Goal: Information Seeking & Learning: Learn about a topic

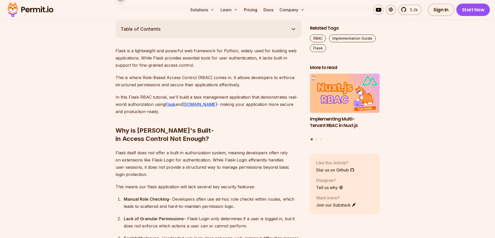
scroll to position [285, 0]
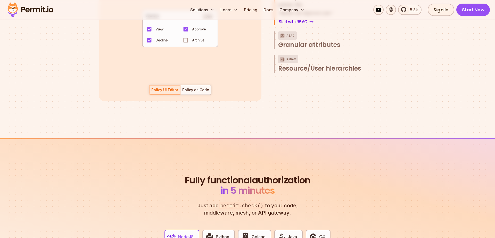
scroll to position [1031, 0]
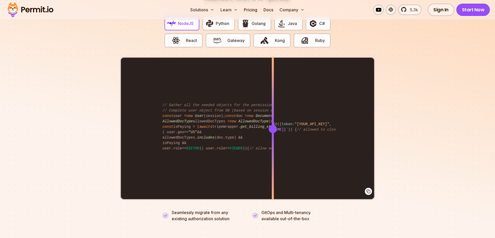
click at [37, 11] on img at bounding box center [30, 10] width 51 height 18
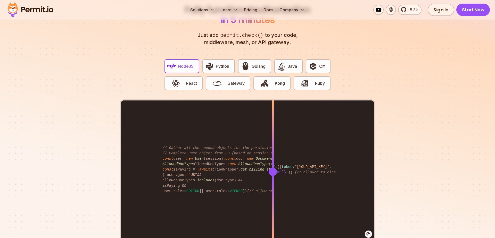
scroll to position [996, 0]
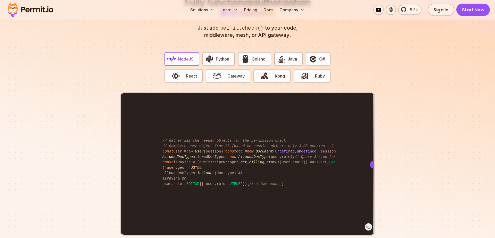
drag, startPoint x: 272, startPoint y: 156, endPoint x: 382, endPoint y: 151, distance: 109.4
click at [382, 151] on section "Fully functional authorization in 5 minutes Just add permit.check() to your cod…" at bounding box center [247, 121] width 495 height 322
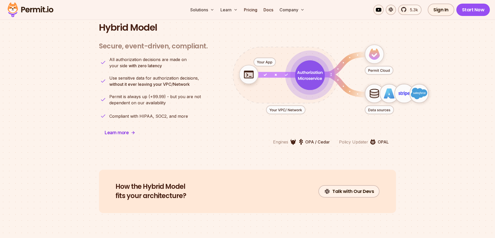
scroll to position [1102, 0]
